Goal: Task Accomplishment & Management: Use online tool/utility

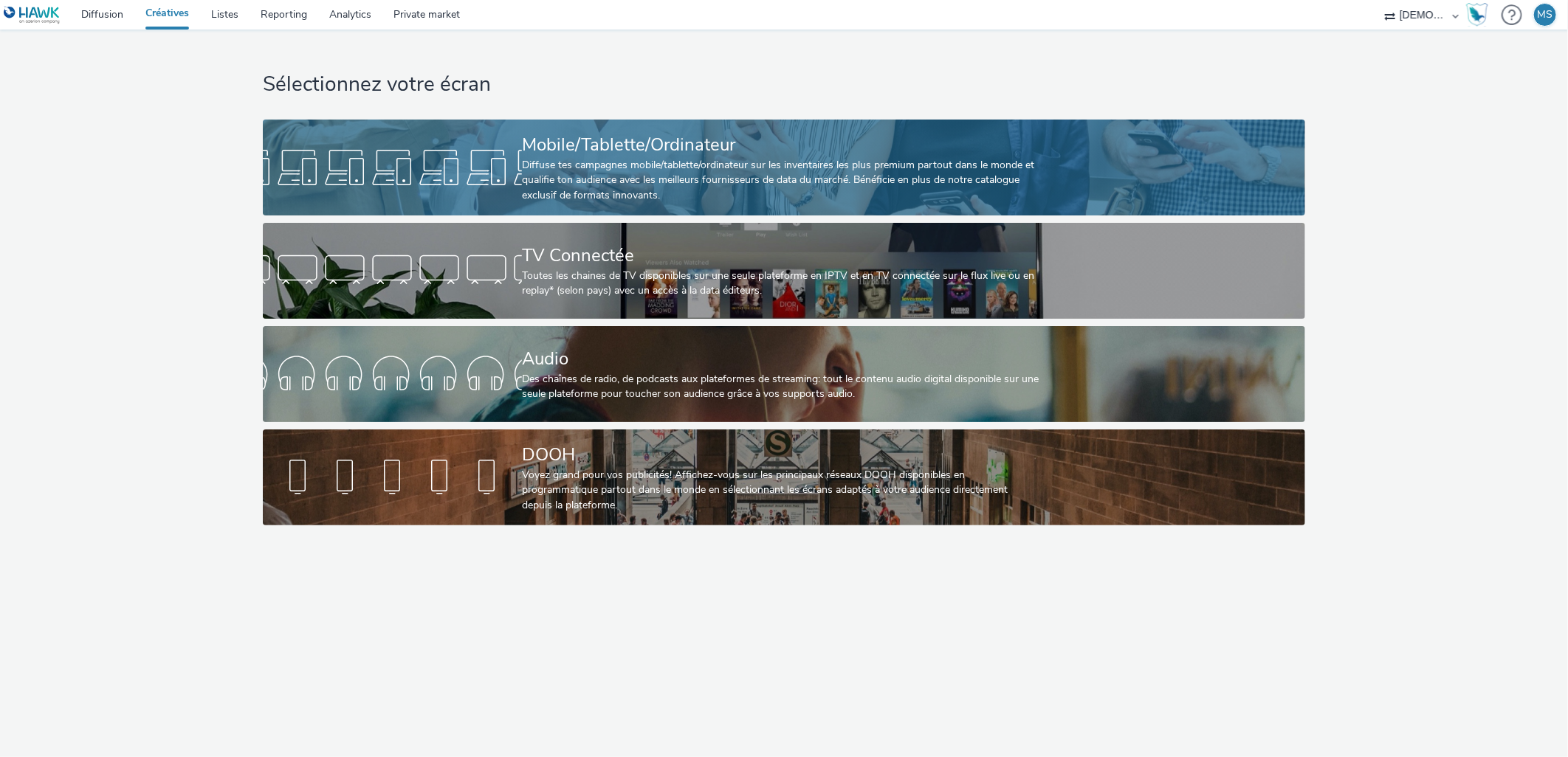
click at [578, 158] on div "Diffuse tes campagnes mobile/tablette/ordinateur sur les inventaires les plus p…" at bounding box center [782, 181] width 519 height 45
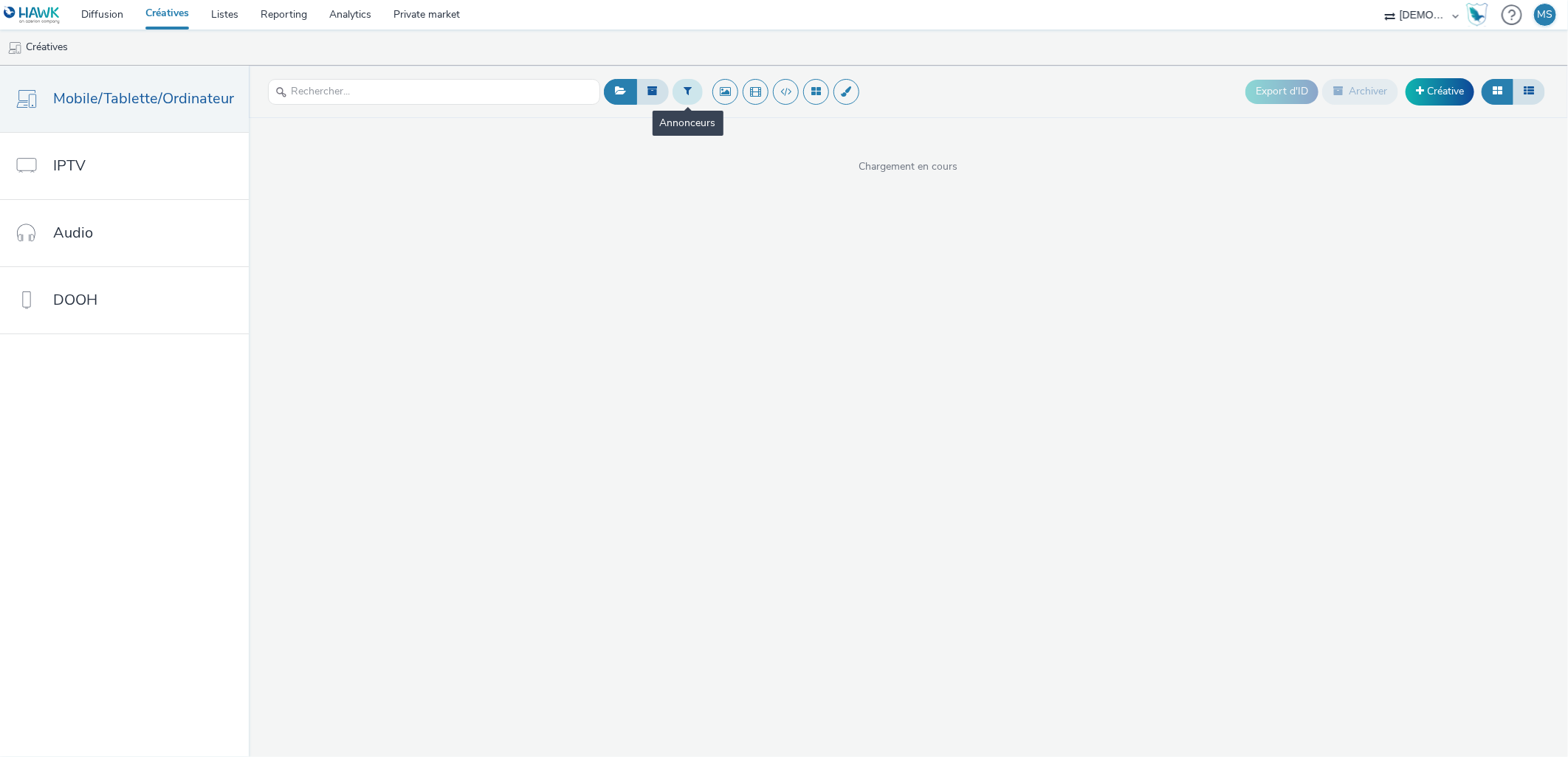
click at [683, 94] on icon at bounding box center [687, 90] width 9 height 10
click at [770, 104] on div "Sélectionner un annonceur..." at bounding box center [777, 92] width 148 height 24
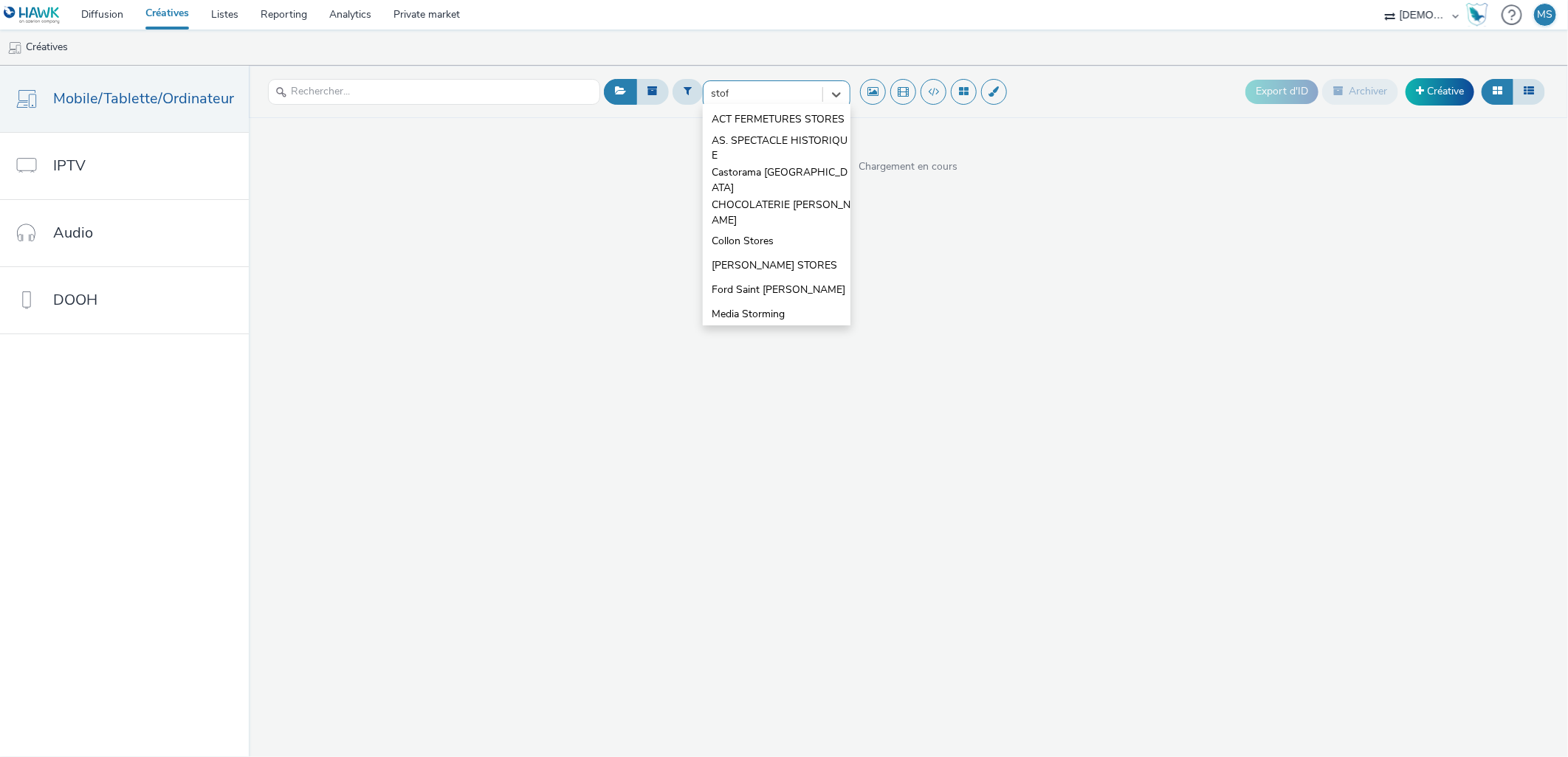
type input "stoff"
click at [777, 119] on span "CHOCOLATERIE [PERSON_NAME]" at bounding box center [781, 124] width 139 height 30
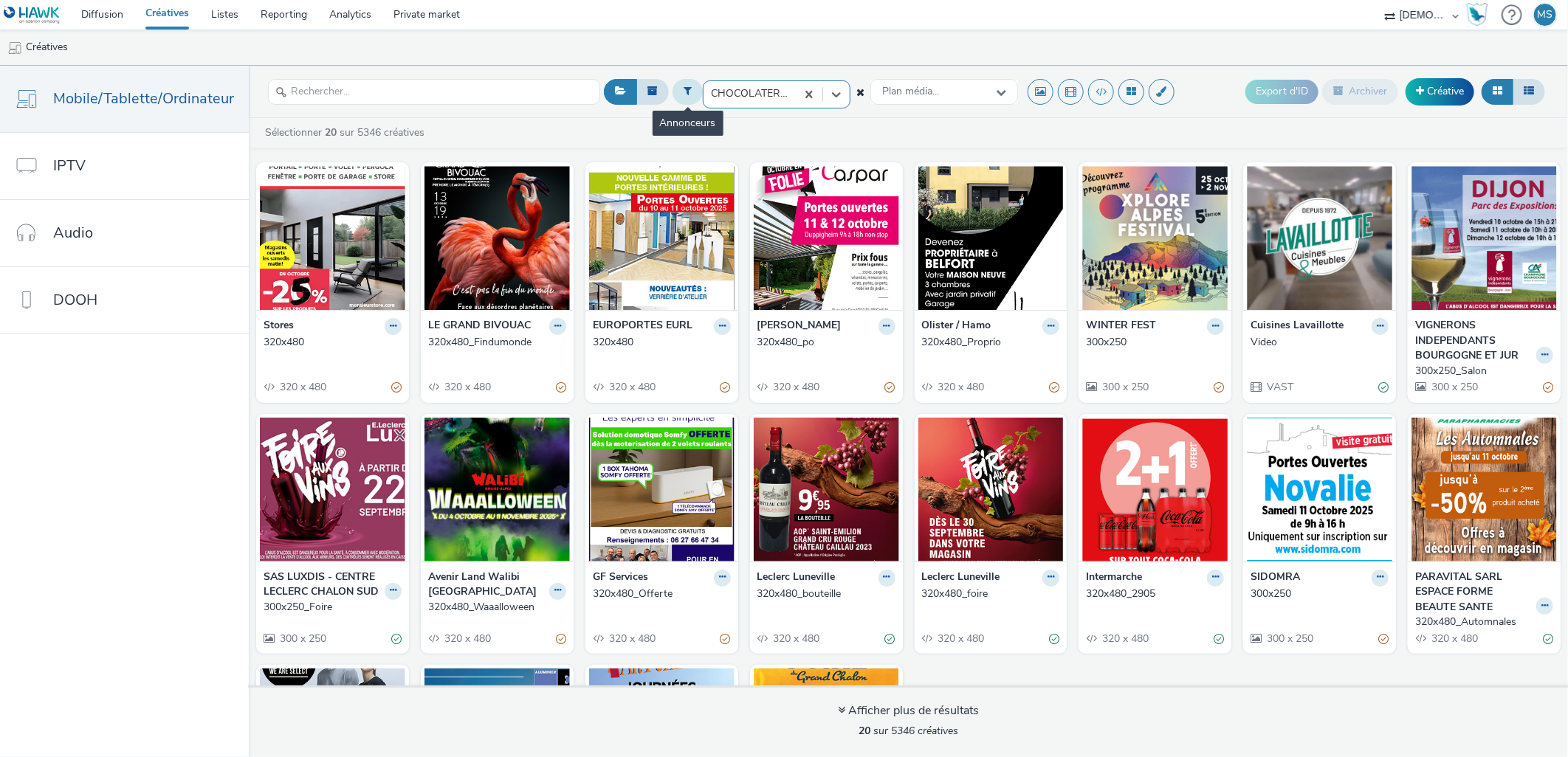
click at [687, 95] on icon at bounding box center [687, 90] width 9 height 10
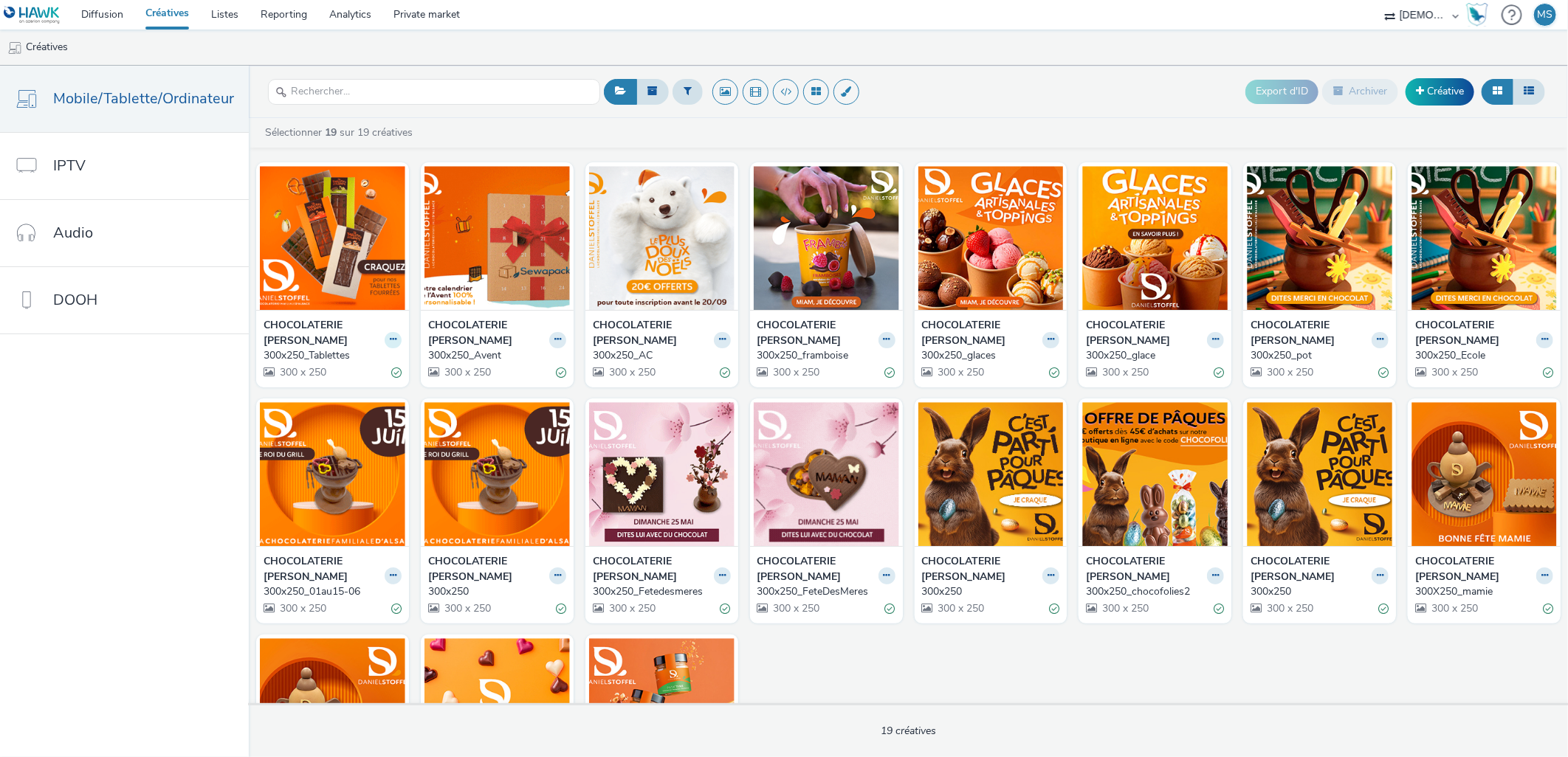
click at [387, 334] on button at bounding box center [393, 341] width 17 height 17
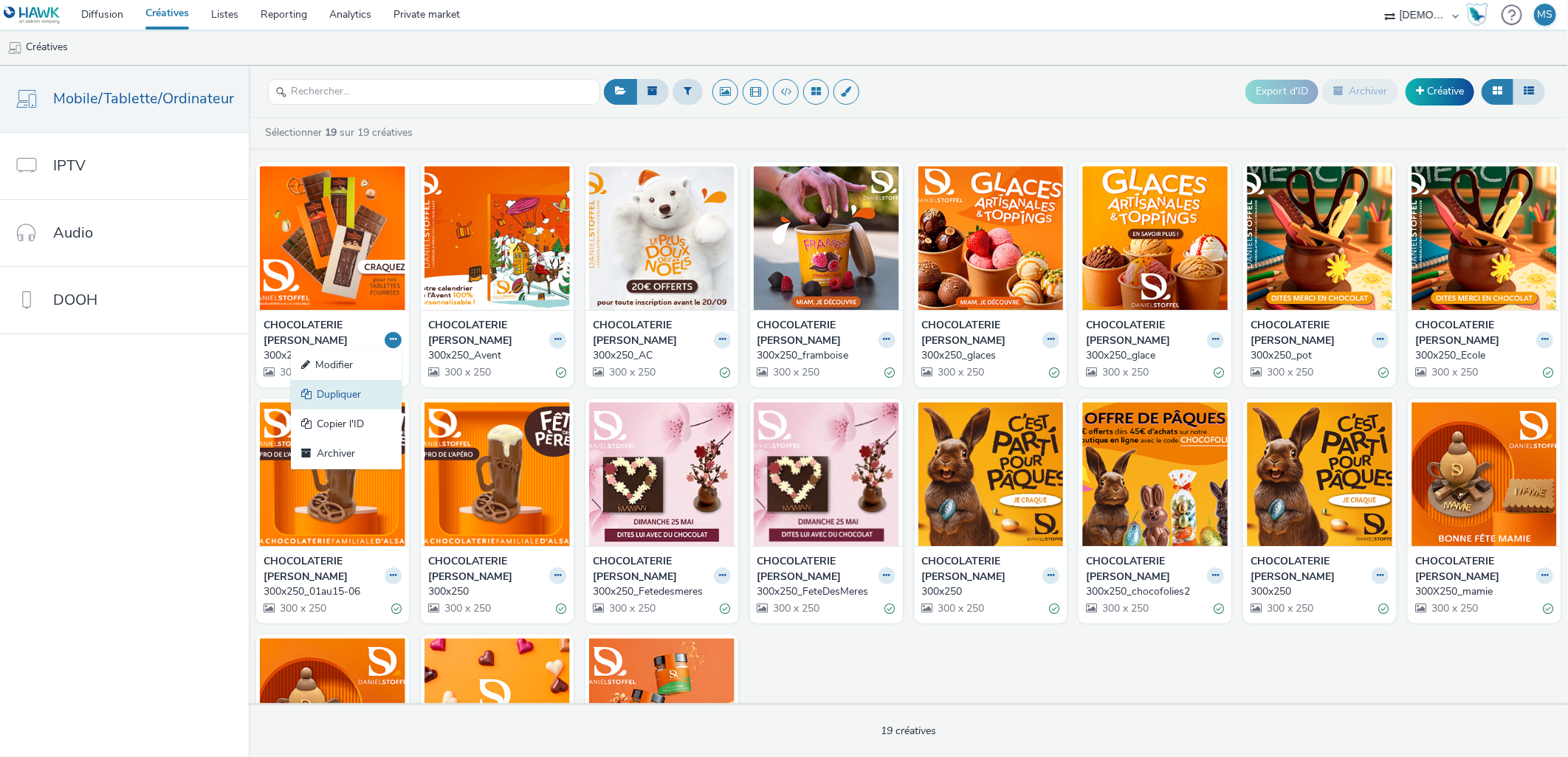
click at [354, 403] on link "Dupliquer" at bounding box center [345, 395] width 111 height 29
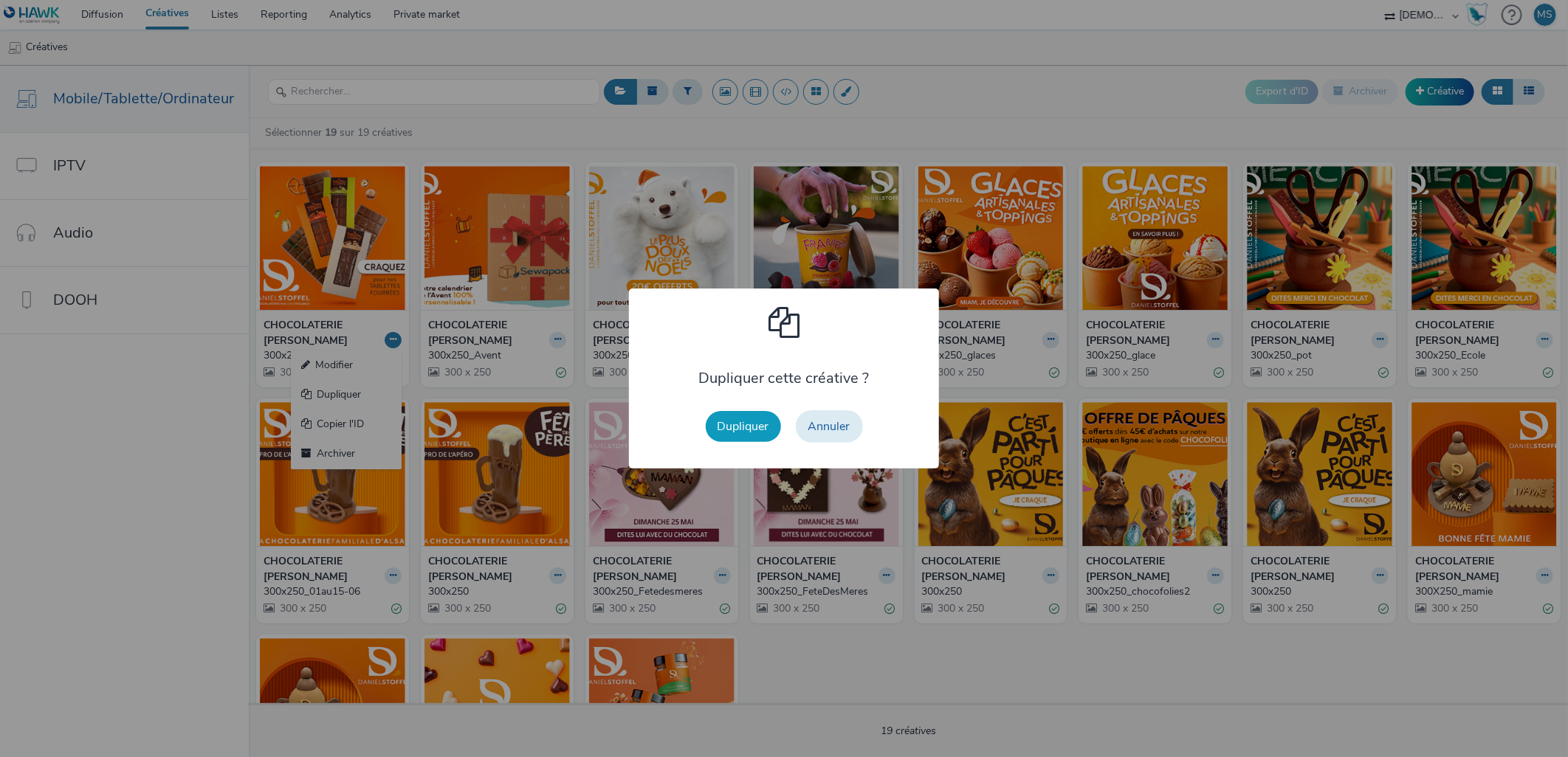
click at [734, 436] on button "Dupliquer" at bounding box center [744, 427] width 76 height 31
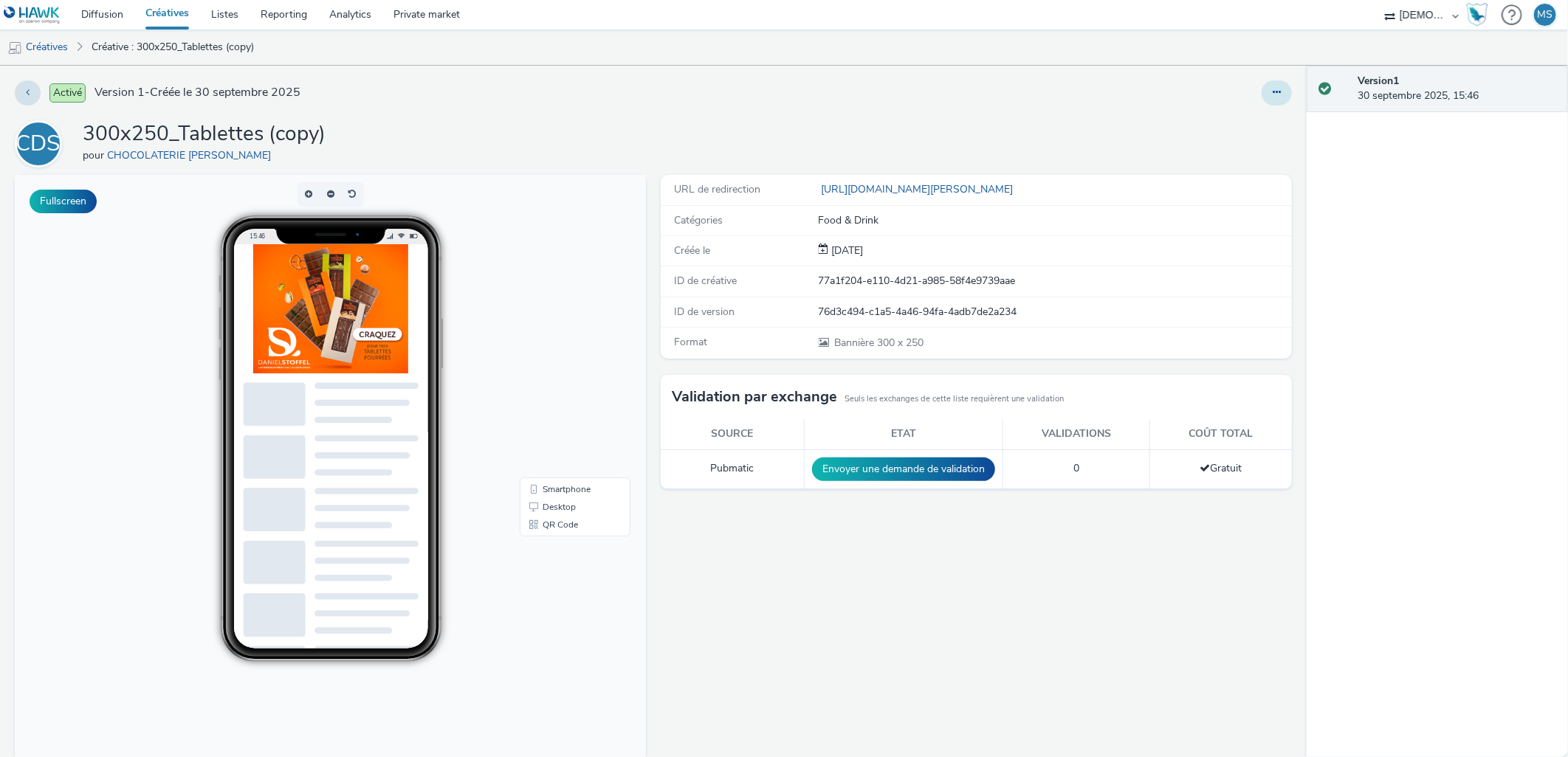
click at [1271, 100] on button at bounding box center [1277, 93] width 30 height 26
click at [1230, 126] on link "Modifier" at bounding box center [1236, 122] width 111 height 29
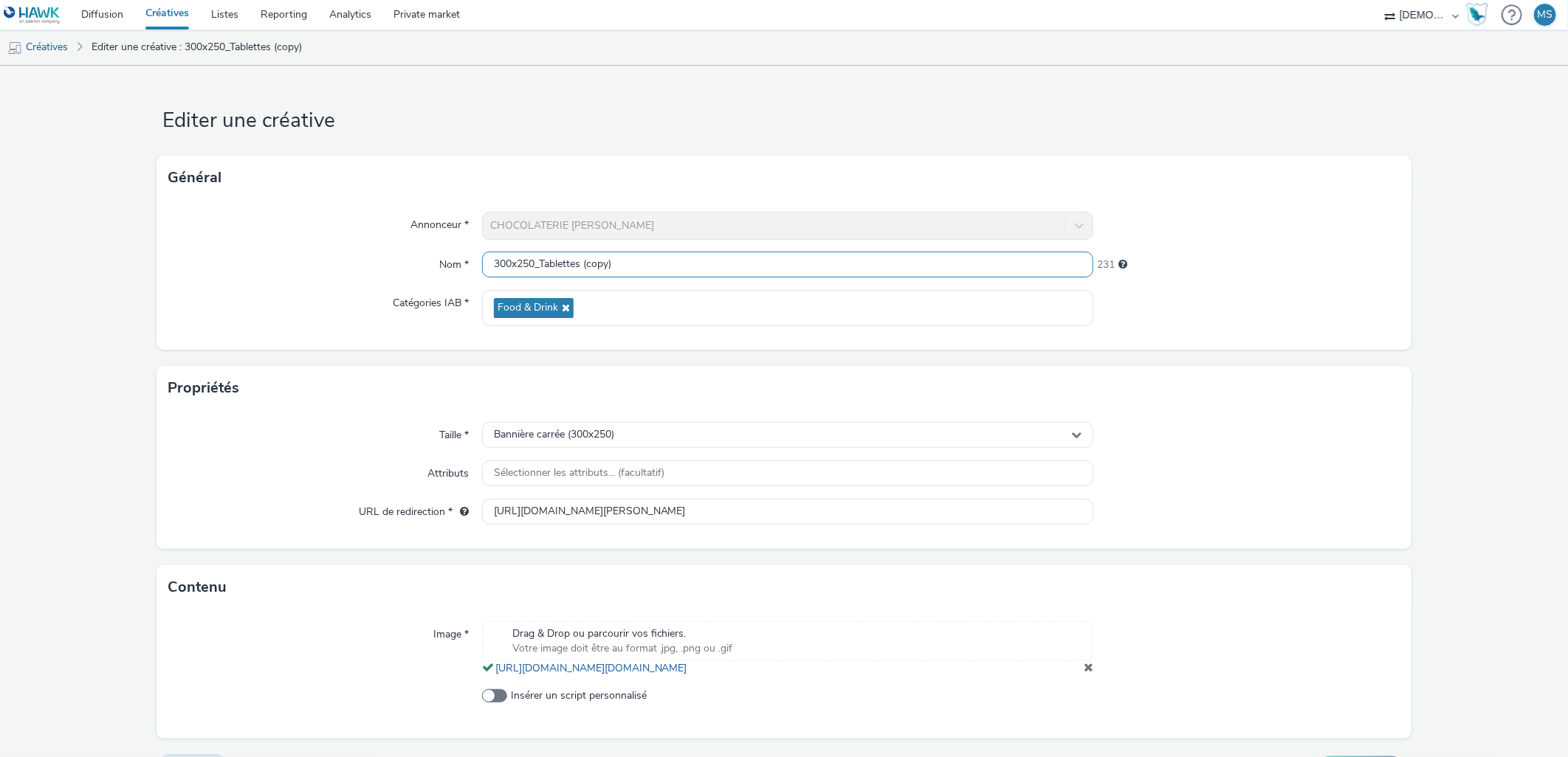
drag, startPoint x: 658, startPoint y: 254, endPoint x: 538, endPoint y: 261, distance: 120.2
click at [538, 261] on input "300x250_Tablettes (copy)" at bounding box center [787, 264] width 612 height 26
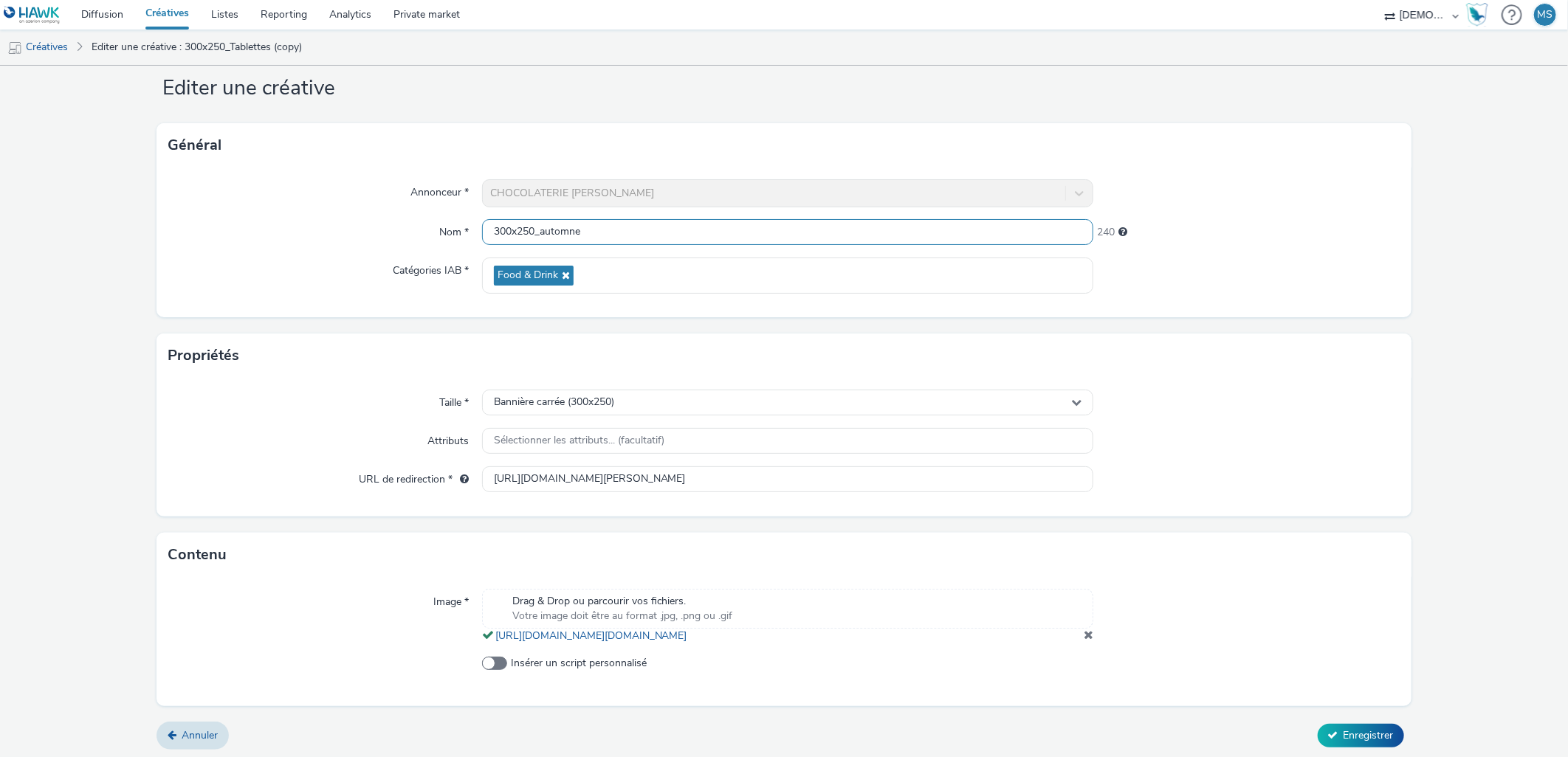
scroll to position [50, 0]
type input "300x250_automne"
drag, startPoint x: 1076, startPoint y: 633, endPoint x: 1056, endPoint y: 629, distance: 20.4
click at [1084, 633] on span at bounding box center [1088, 631] width 9 height 11
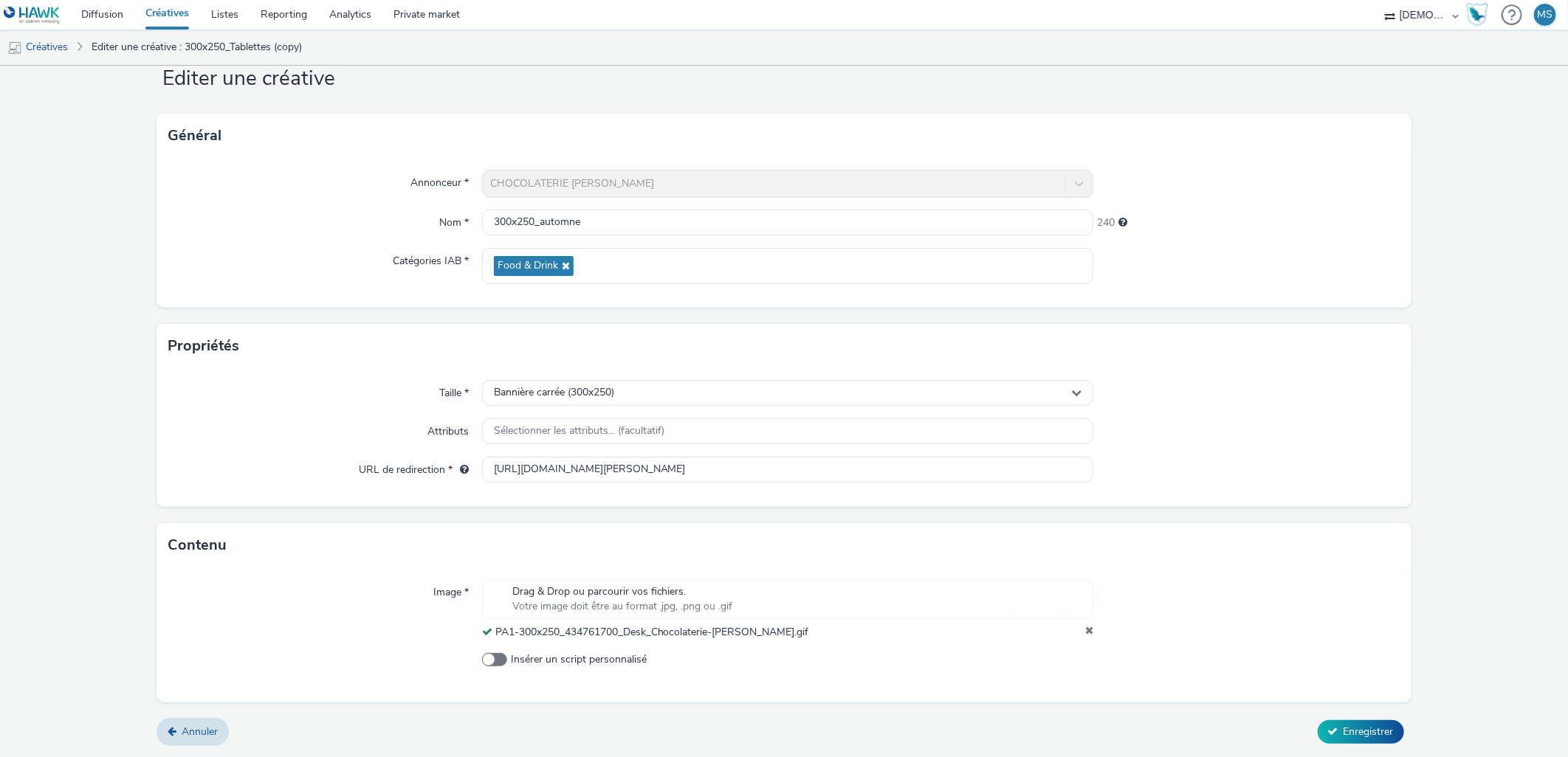
scroll to position [42, 0]
click at [537, 477] on input "[URL][DOMAIN_NAME][PERSON_NAME]" at bounding box center [787, 470] width 612 height 26
paste input "/categories/47-collection-automne?utm_source=ADN&utm_campaign=434761600&utm_med…"
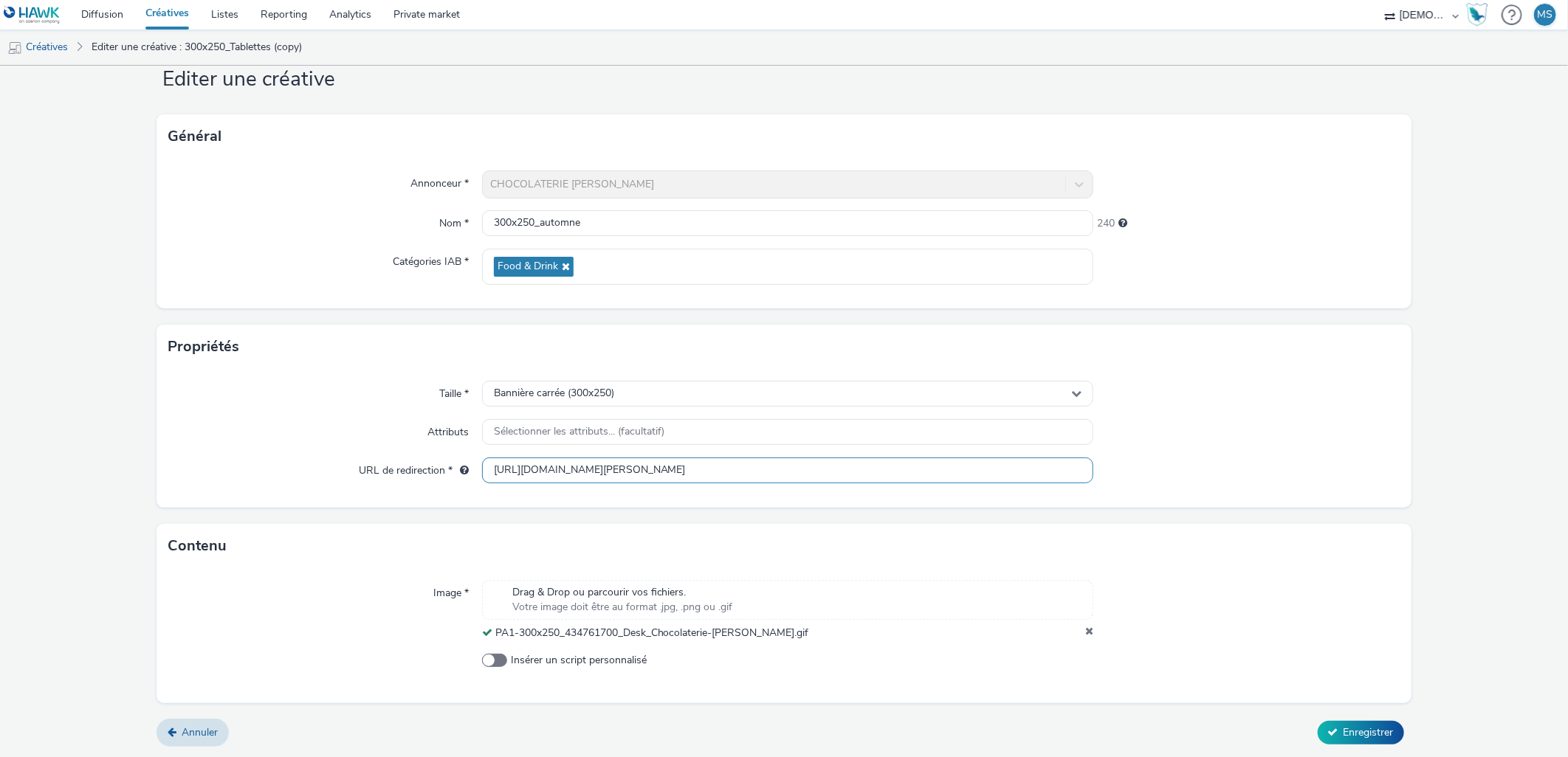
scroll to position [0, 173]
type input "[URL][DOMAIN_NAME][PERSON_NAME]"
click at [1213, 479] on div at bounding box center [1245, 471] width 306 height 26
click at [1356, 732] on span "Enregistrer" at bounding box center [1368, 732] width 50 height 14
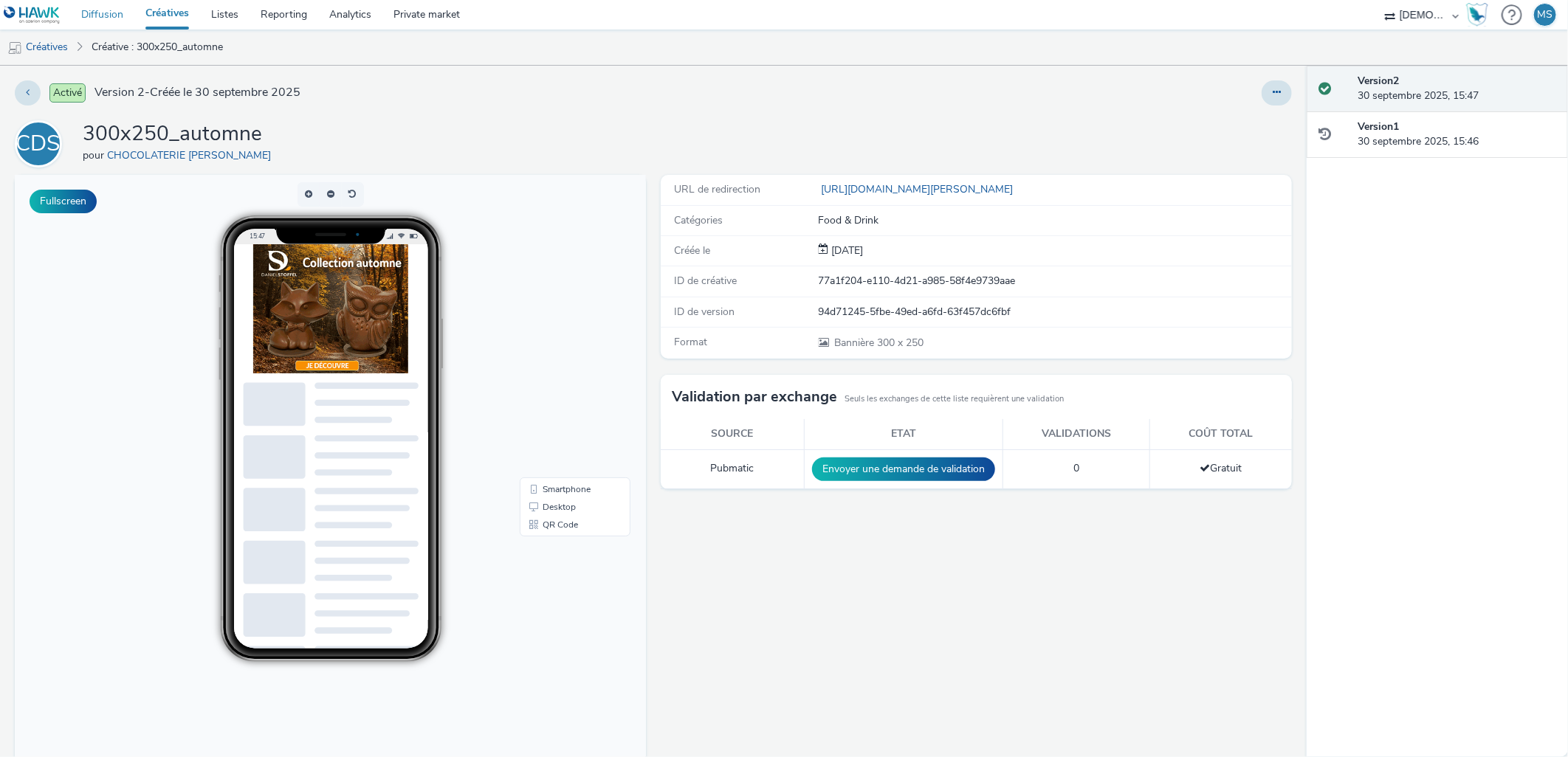
click at [93, 16] on link "Diffusion" at bounding box center [102, 14] width 64 height 29
